Goal: Navigation & Orientation: Find specific page/section

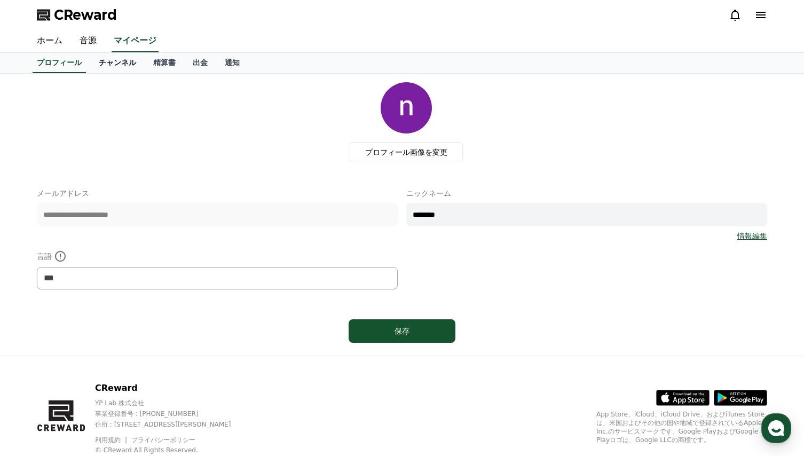
click at [99, 66] on link "チャンネル" at bounding box center [117, 63] width 54 height 20
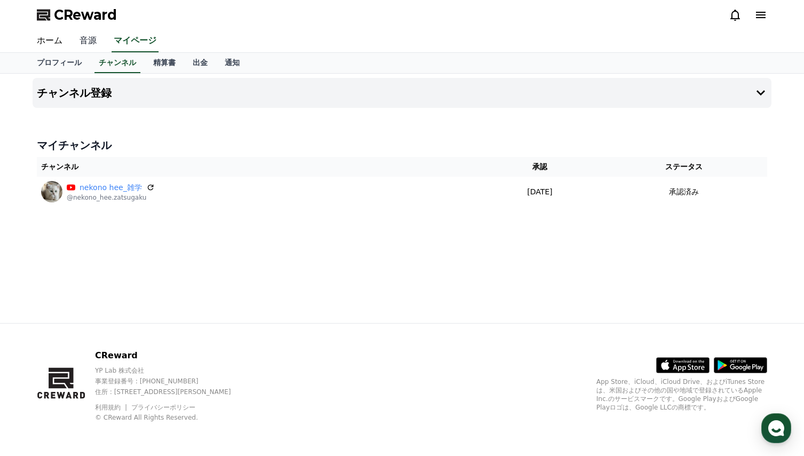
click at [71, 38] on link "音源" at bounding box center [88, 41] width 34 height 22
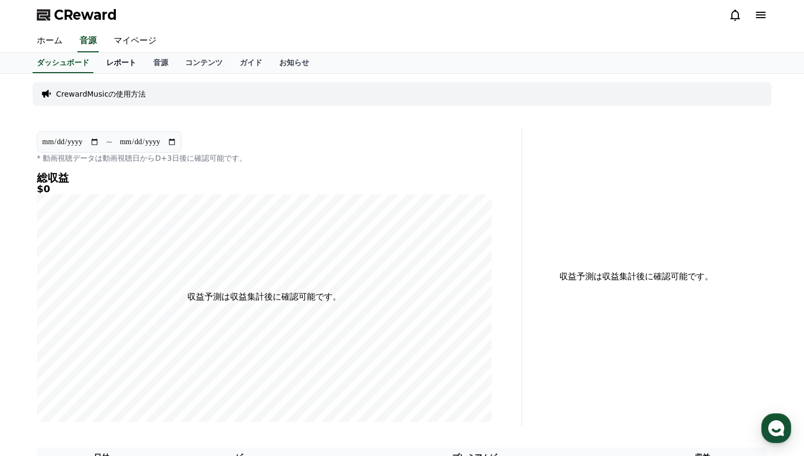
click at [104, 61] on link "レポート" at bounding box center [121, 63] width 47 height 20
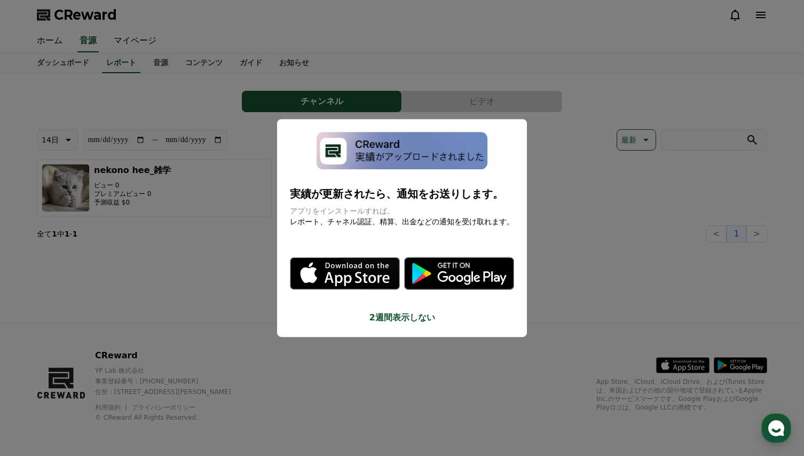
click at [223, 227] on button "close modal" at bounding box center [402, 228] width 804 height 456
